Goal: Obtain resource: Obtain resource

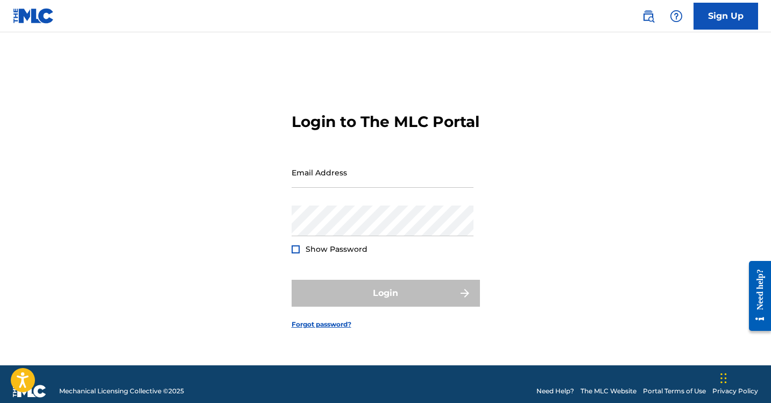
click at [307, 206] on div "Email Address" at bounding box center [383, 181] width 182 height 48
click at [317, 185] on input "Email Address" at bounding box center [383, 172] width 182 height 31
type input "[EMAIL_ADDRESS][DOMAIN_NAME]"
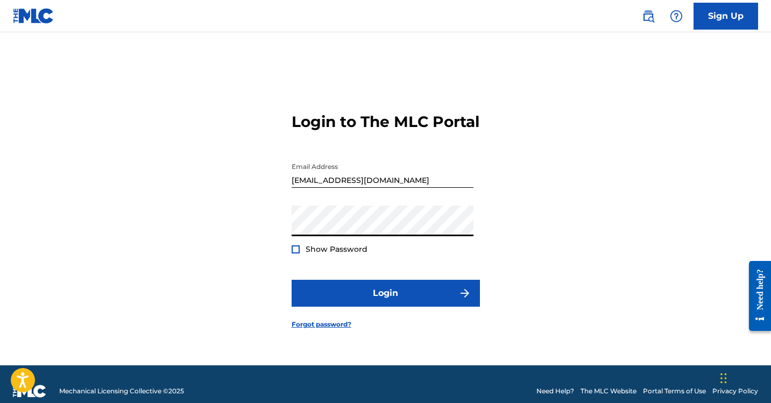
click at [292, 280] on button "Login" at bounding box center [386, 293] width 188 height 27
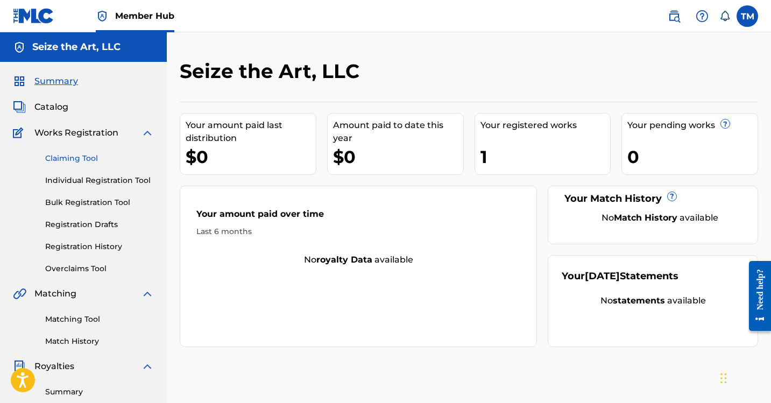
click at [80, 153] on link "Claiming Tool" at bounding box center [99, 158] width 109 height 11
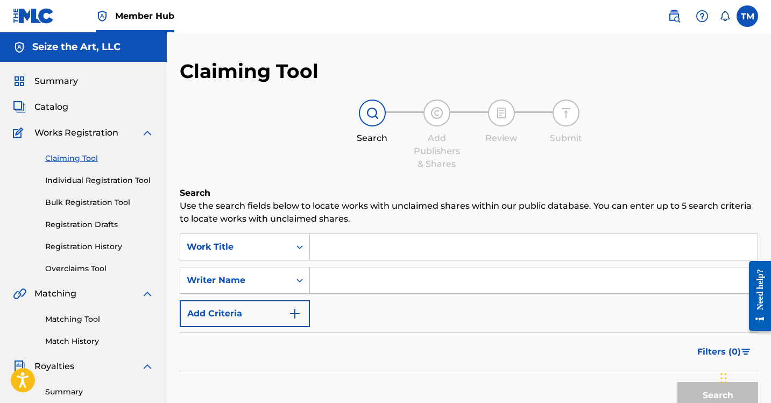
click at [87, 133] on span "Works Registration" at bounding box center [76, 132] width 84 height 13
click at [84, 182] on link "Individual Registration Tool" at bounding box center [99, 180] width 109 height 11
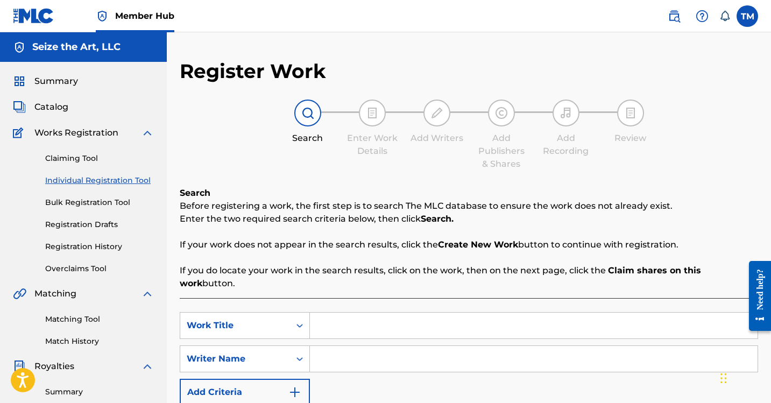
click at [78, 211] on div "Claiming Tool Individual Registration Tool Bulk Registration Tool Registration …" at bounding box center [83, 206] width 141 height 135
click at [78, 205] on link "Bulk Registration Tool" at bounding box center [99, 202] width 109 height 11
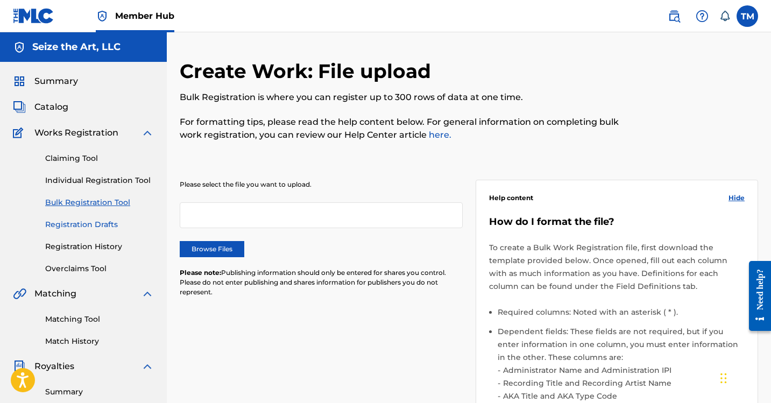
click at [87, 222] on link "Registration Drafts" at bounding box center [99, 224] width 109 height 11
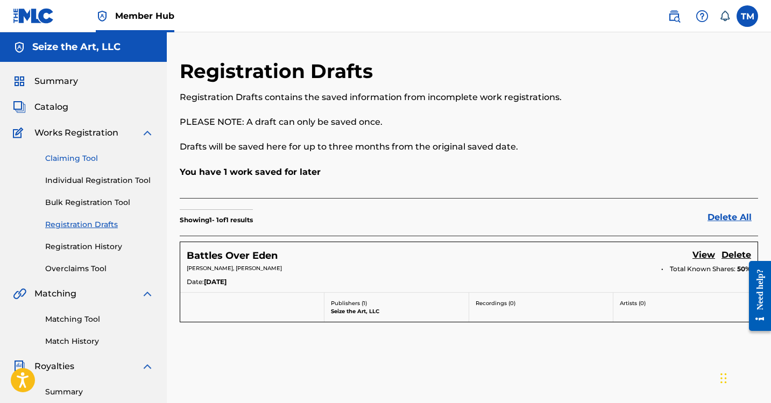
click at [60, 157] on link "Claiming Tool" at bounding box center [99, 158] width 109 height 11
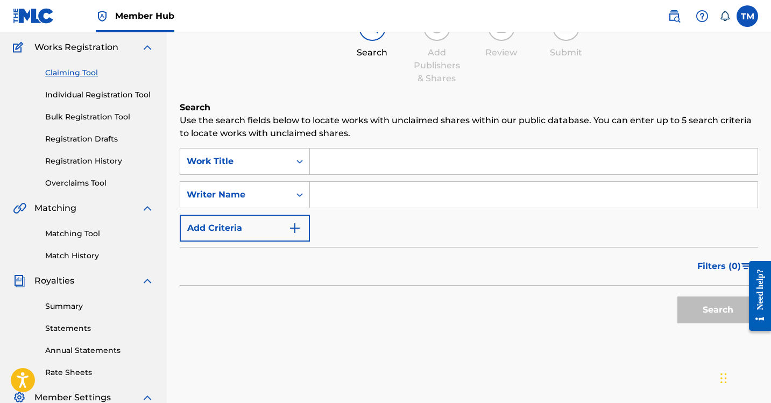
scroll to position [47, 0]
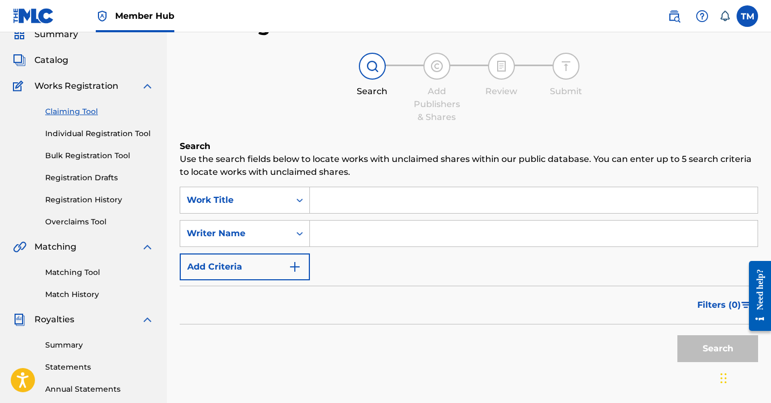
click at [367, 202] on input "Search Form" at bounding box center [534, 200] width 448 height 26
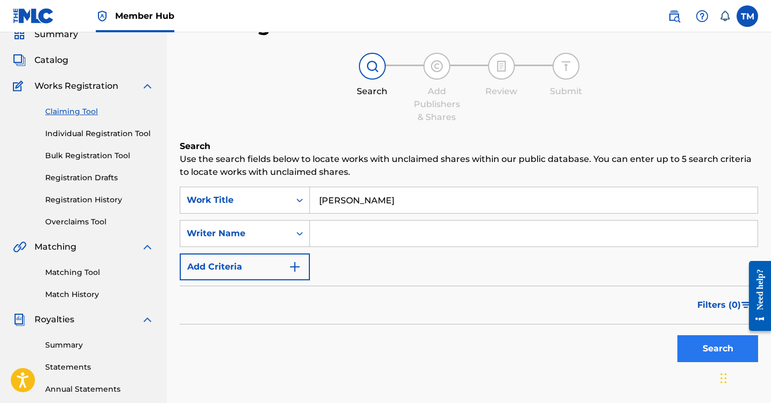
type input "[PERSON_NAME]"
click at [702, 351] on button "Search" at bounding box center [718, 348] width 81 height 27
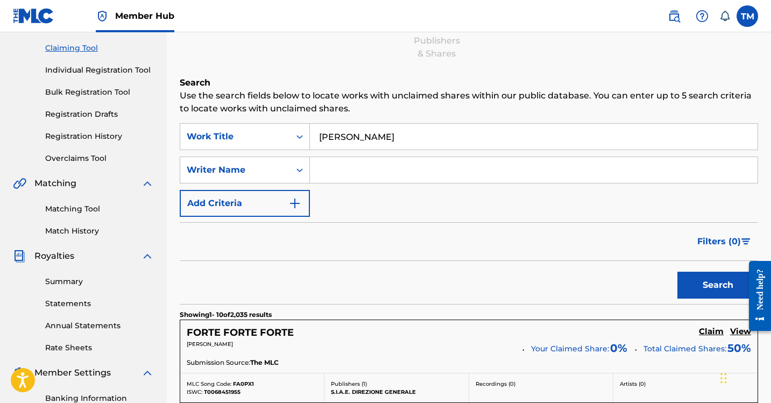
scroll to position [132, 0]
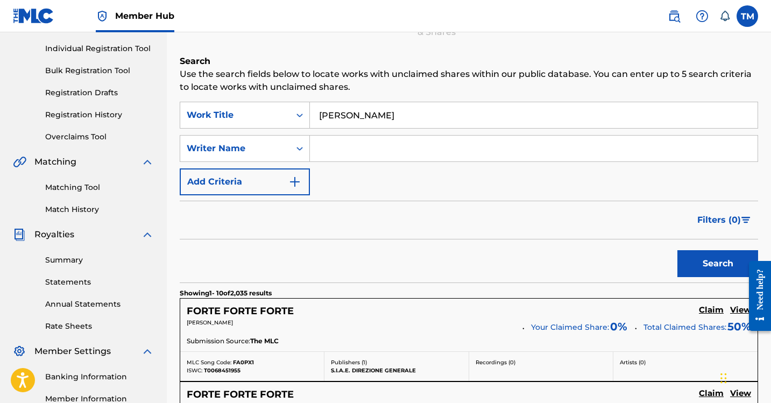
click at [412, 153] on input "Search Form" at bounding box center [534, 149] width 448 height 26
type input "d"
type input "[PERSON_NAME]"
click at [678, 250] on button "Search" at bounding box center [718, 263] width 81 height 27
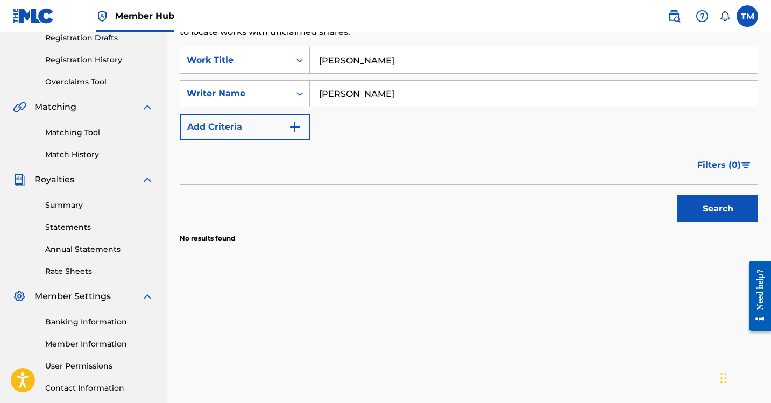
scroll to position [185, 0]
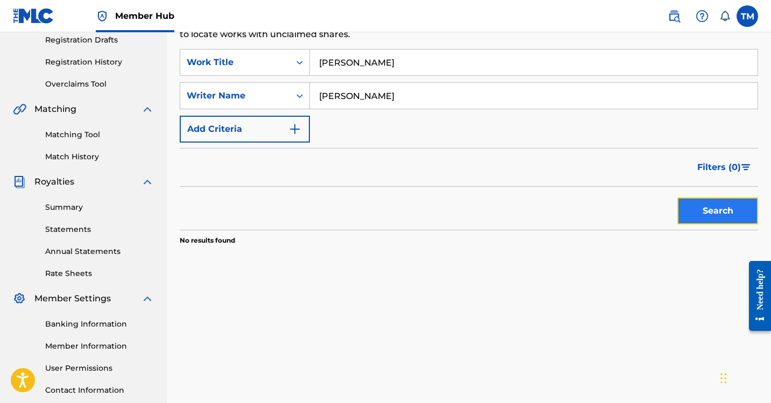
click at [692, 216] on button "Search" at bounding box center [718, 211] width 81 height 27
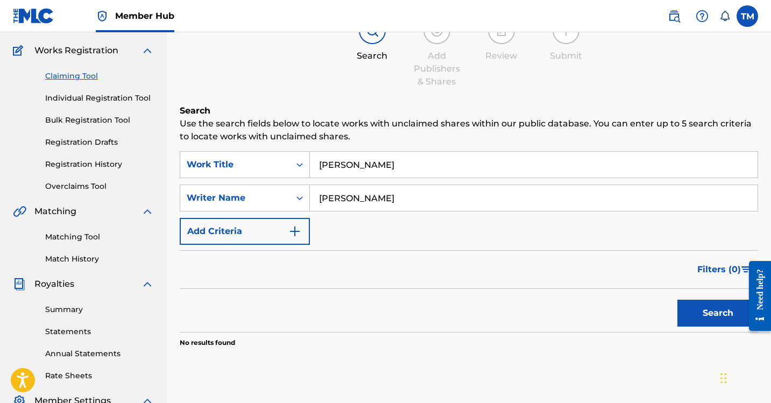
scroll to position [85, 0]
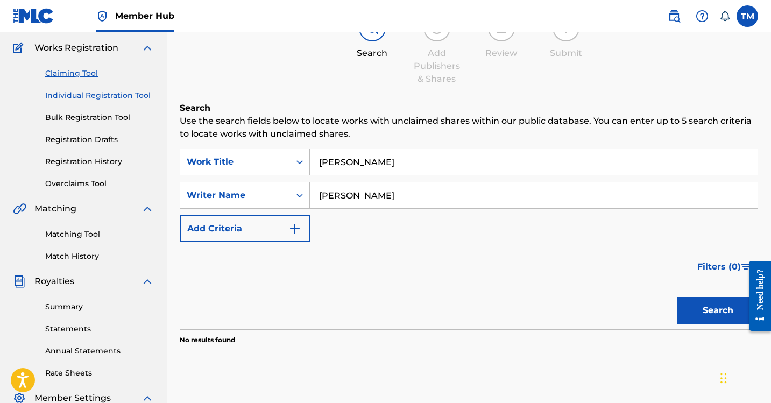
click at [93, 95] on link "Individual Registration Tool" at bounding box center [99, 95] width 109 height 11
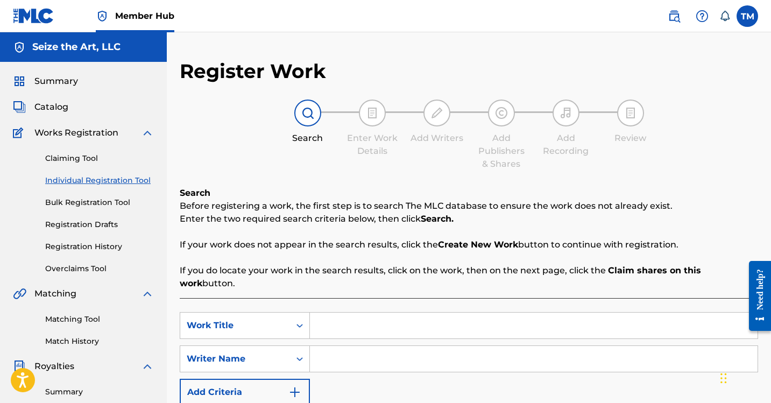
click at [376, 320] on input "Search Form" at bounding box center [534, 326] width 448 height 26
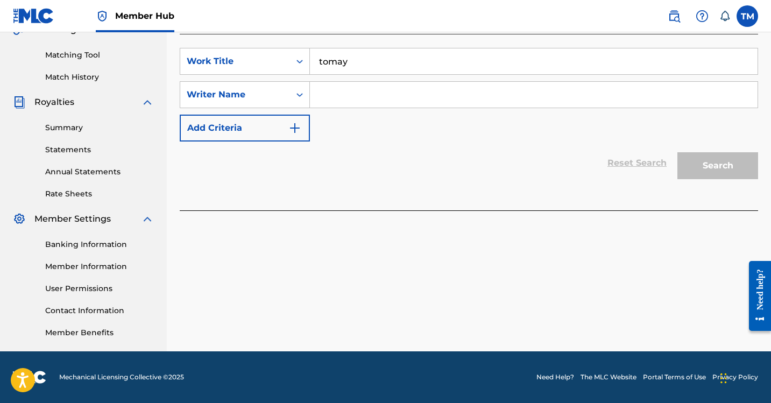
scroll to position [191, 0]
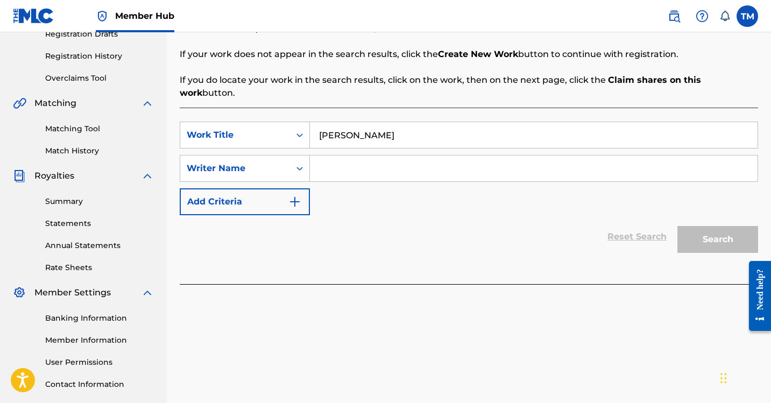
type input "[PERSON_NAME]"
click at [351, 156] on input "Search Form" at bounding box center [534, 169] width 448 height 26
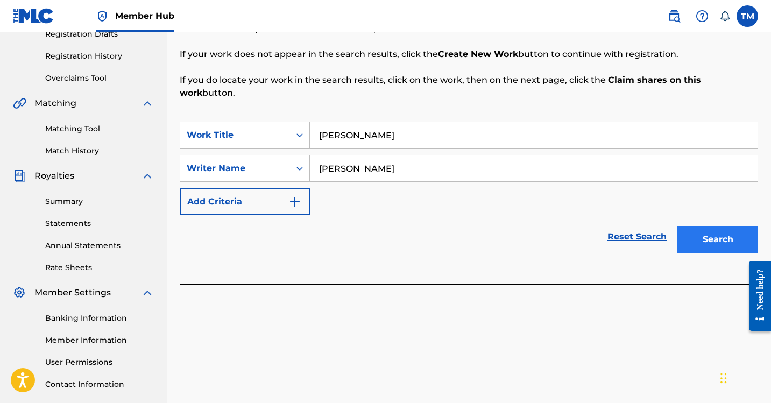
type input "[PERSON_NAME]"
click at [695, 226] on button "Search" at bounding box center [718, 239] width 81 height 27
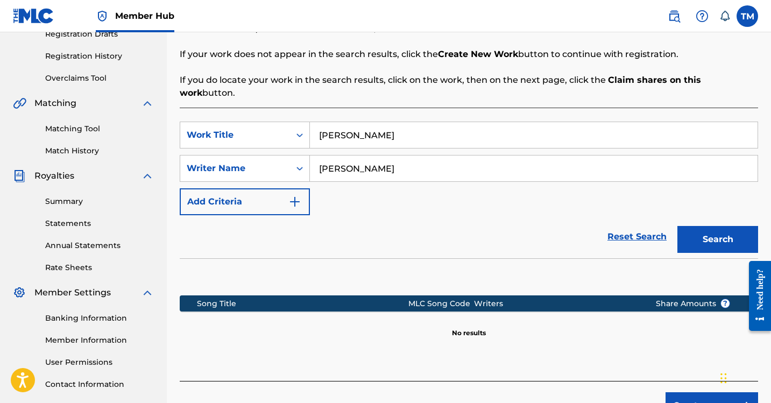
scroll to position [264, 0]
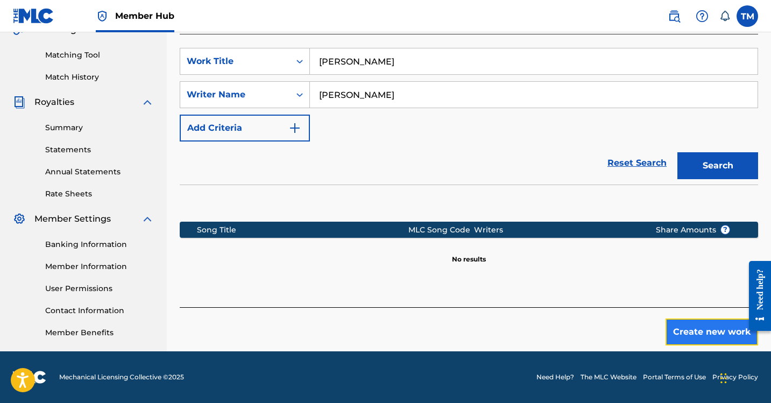
click at [716, 319] on button "Create new work" at bounding box center [712, 332] width 93 height 27
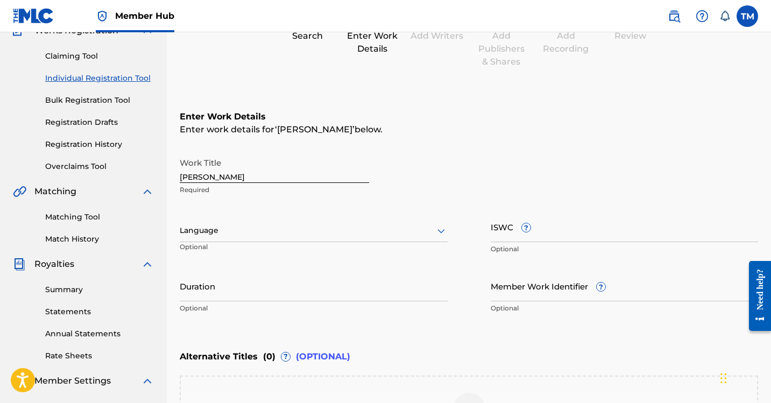
scroll to position [0, 0]
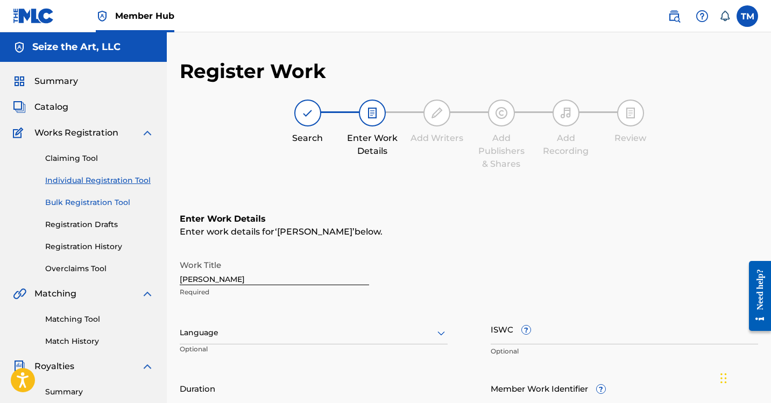
click at [94, 206] on link "Bulk Registration Tool" at bounding box center [99, 202] width 109 height 11
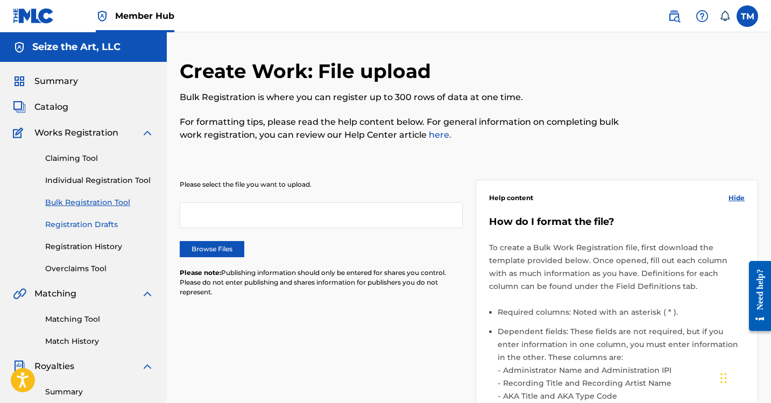
click at [90, 221] on link "Registration Drafts" at bounding box center [99, 224] width 109 height 11
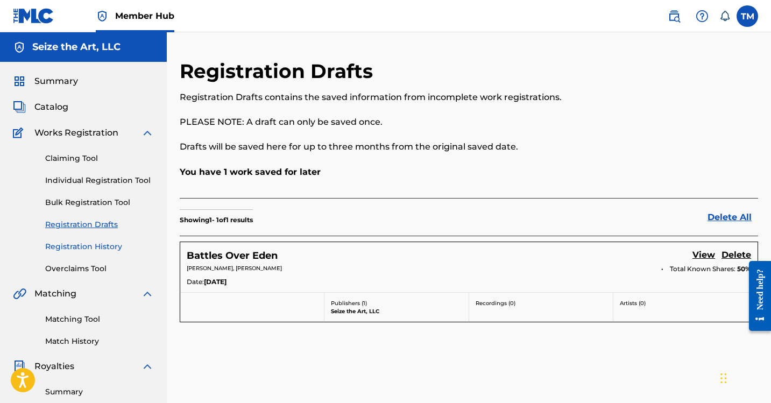
click at [87, 247] on link "Registration History" at bounding box center [99, 246] width 109 height 11
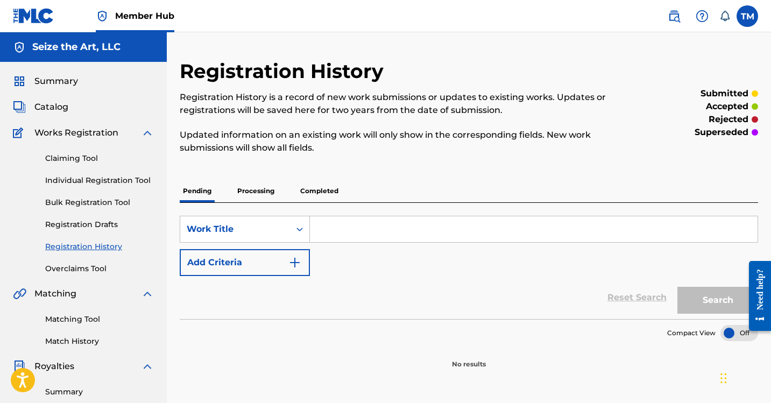
click at [263, 185] on p "Processing" at bounding box center [256, 191] width 44 height 23
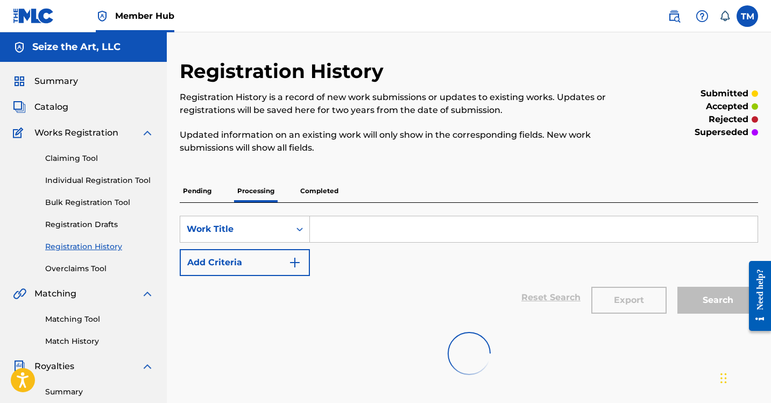
click at [323, 185] on p "Completed" at bounding box center [319, 191] width 45 height 23
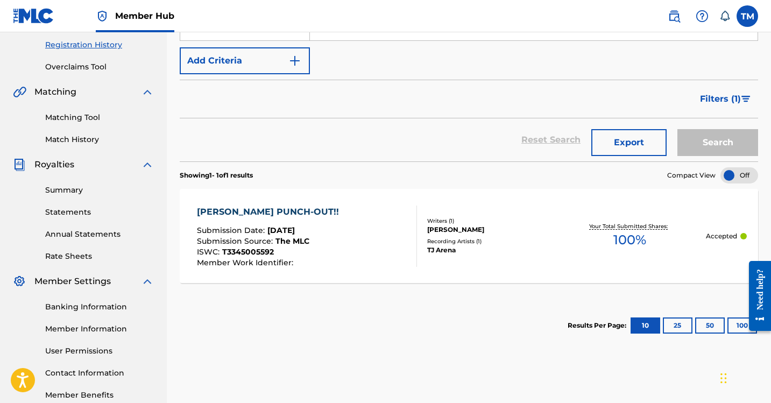
scroll to position [202, 0]
click at [81, 191] on link "Summary" at bounding box center [99, 189] width 109 height 11
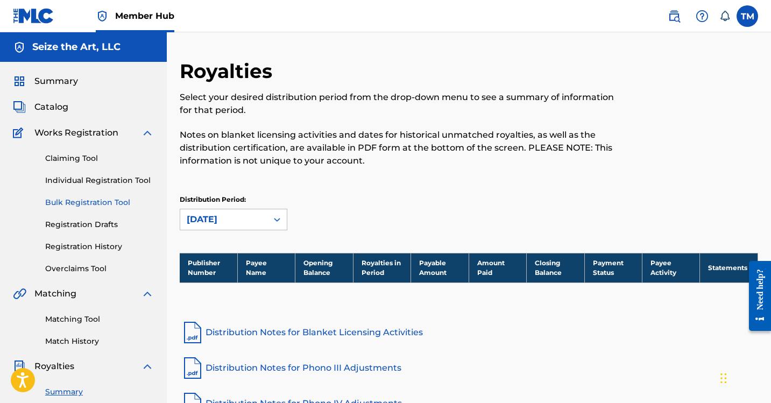
click at [90, 204] on link "Bulk Registration Tool" at bounding box center [99, 202] width 109 height 11
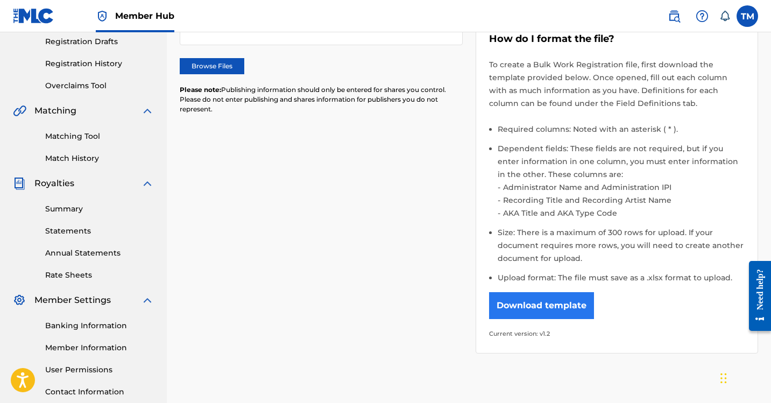
scroll to position [205, 0]
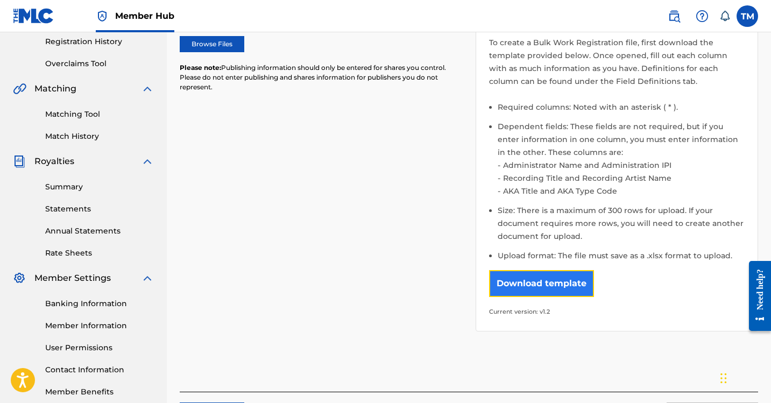
click at [558, 290] on button "Download template" at bounding box center [541, 283] width 105 height 27
click at [345, 334] on div "Please select the file you want to upload. Browse Files Please note: Publishing…" at bounding box center [469, 147] width 579 height 396
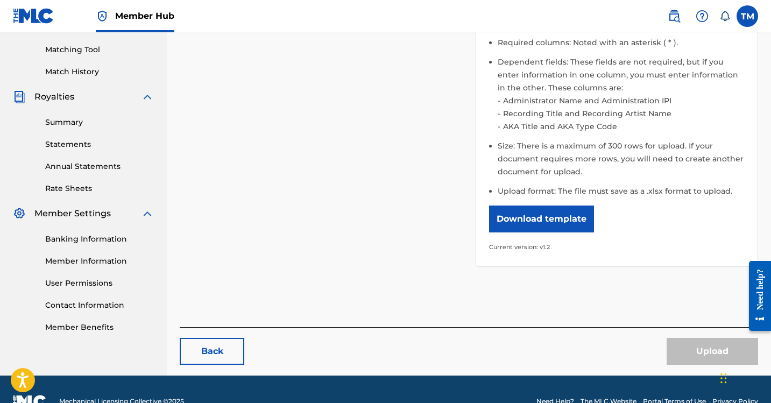
scroll to position [292, 0]
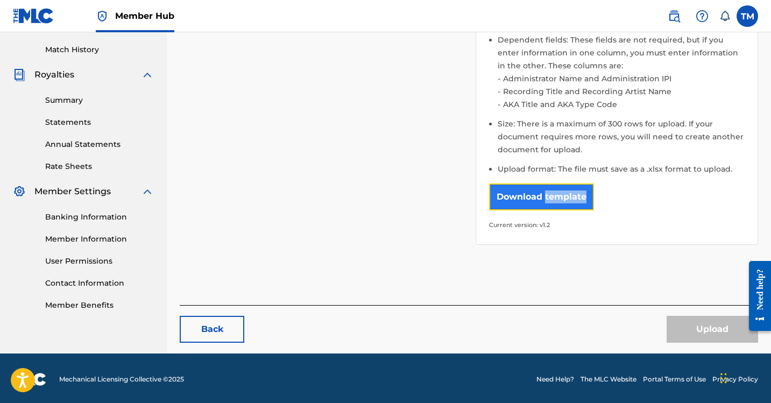
drag, startPoint x: 568, startPoint y: 200, endPoint x: 528, endPoint y: 203, distance: 40.0
click at [528, 203] on button "Download template" at bounding box center [541, 197] width 105 height 27
